Goal: Information Seeking & Learning: Learn about a topic

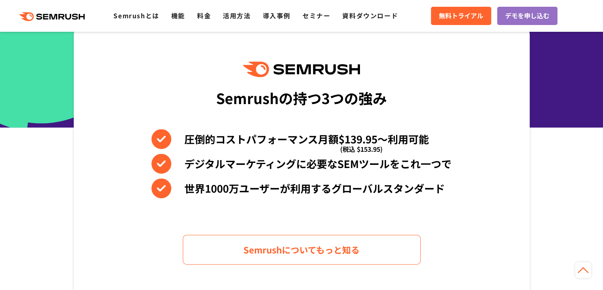
scroll to position [321, 0]
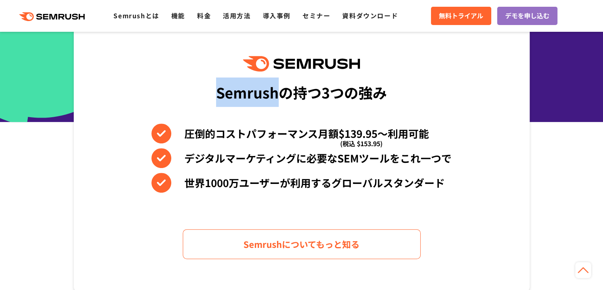
drag, startPoint x: 216, startPoint y: 91, endPoint x: 277, endPoint y: 96, distance: 60.9
click at [277, 96] on div "Semrushの持つ3つの強み 圧倒的コストパフォーマンス月額$139.95〜利用可能 (税込 $153.95) デジタルマーケティングに必要なSEMツールを…" at bounding box center [302, 157] width 456 height 269
copy div "Semrush"
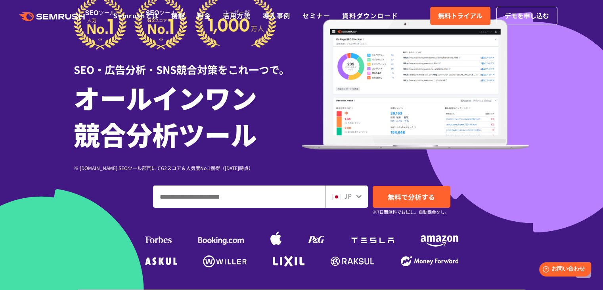
scroll to position [0, 0]
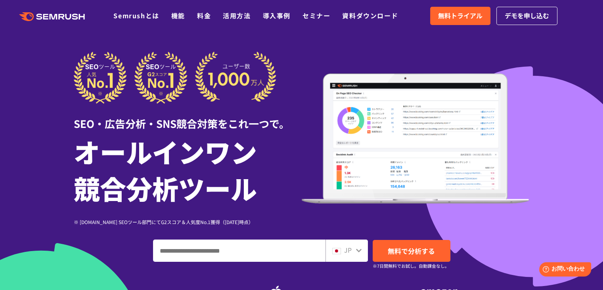
click at [44, 16] on polygon at bounding box center [46, 17] width 5 height 6
